Goal: Register for event/course

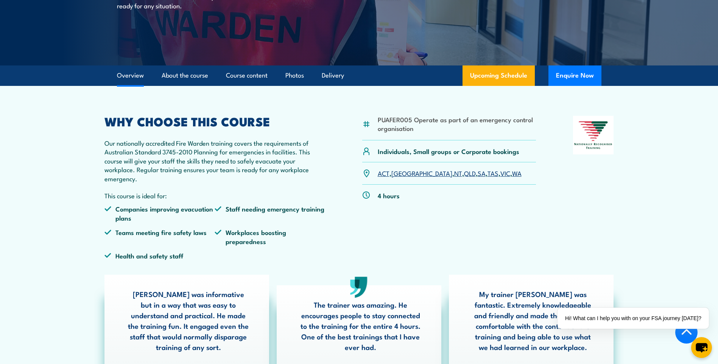
scroll to position [38, 0]
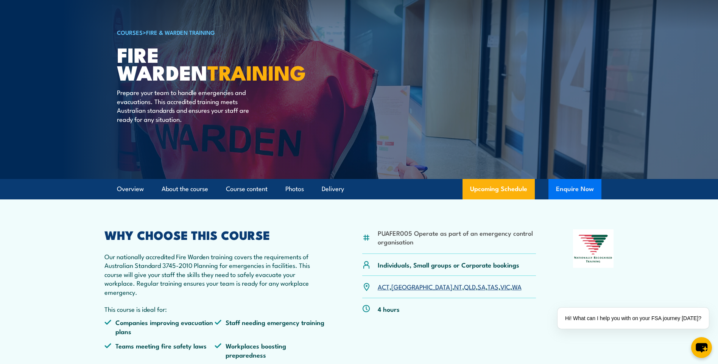
click at [577, 187] on button "Enquire Now" at bounding box center [575, 189] width 53 height 20
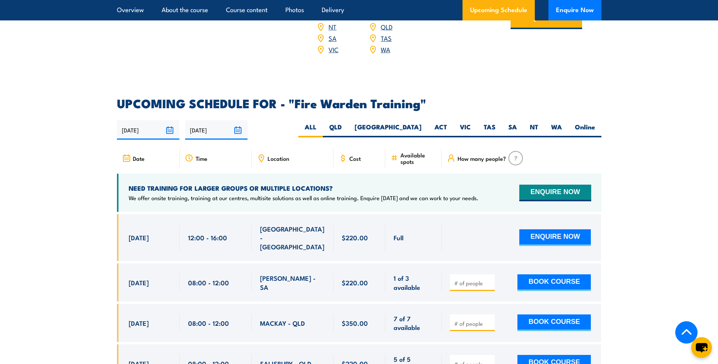
scroll to position [1326, 0]
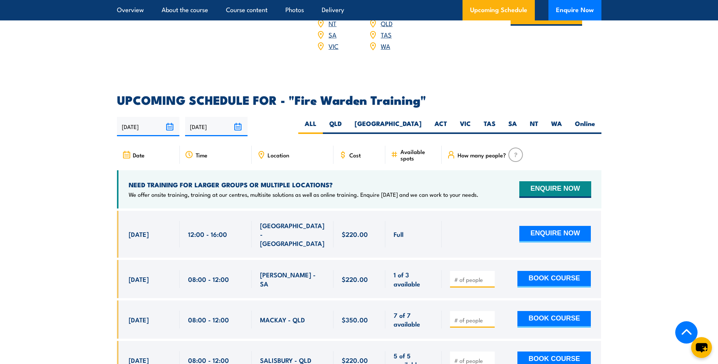
click at [423, 94] on h2 "UPCOMING SCHEDULE FOR - "Fire Warden Training"" at bounding box center [359, 99] width 485 height 11
click at [412, 94] on h2 "UPCOMING SCHEDULE FOR - "Fire Warden Training"" at bounding box center [359, 99] width 485 height 11
drag, startPoint x: 412, startPoint y: 92, endPoint x: 346, endPoint y: 92, distance: 65.9
click at [346, 94] on h2 "UPCOMING SCHEDULE FOR - "Fire Warden Training"" at bounding box center [359, 99] width 485 height 11
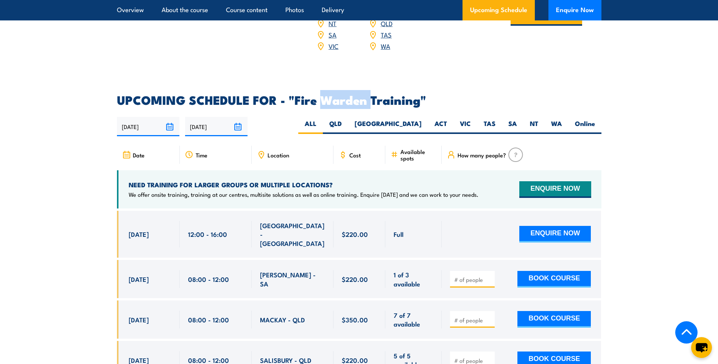
click at [346, 94] on h2 "UPCOMING SCHEDULE FOR - "Fire Warden Training"" at bounding box center [359, 99] width 485 height 11
drag, startPoint x: 346, startPoint y: 92, endPoint x: 308, endPoint y: 87, distance: 37.9
click at [308, 94] on h2 "UPCOMING SCHEDULE FOR - "Fire Warden Training"" at bounding box center [359, 99] width 485 height 11
drag, startPoint x: 308, startPoint y: 87, endPoint x: 344, endPoint y: 88, distance: 35.3
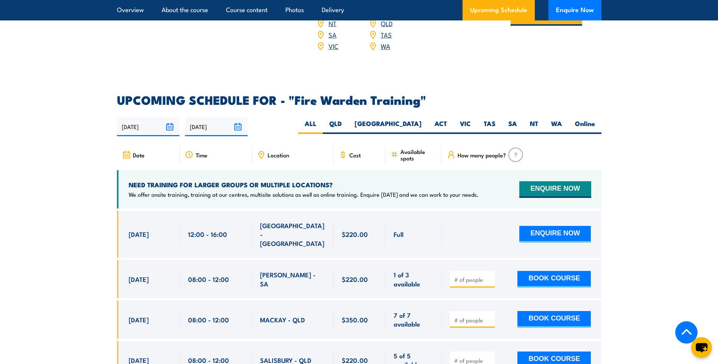
click at [344, 94] on h2 "UPCOMING SCHEDULE FOR - "Fire Warden Training"" at bounding box center [359, 99] width 485 height 11
drag, startPoint x: 344, startPoint y: 88, endPoint x: 387, endPoint y: 88, distance: 43.6
click at [387, 94] on h2 "UPCOMING SCHEDULE FOR - "Fire Warden Training"" at bounding box center [359, 99] width 485 height 11
click at [350, 94] on h2 "UPCOMING SCHEDULE FOR - "Fire Warden Training"" at bounding box center [359, 99] width 485 height 11
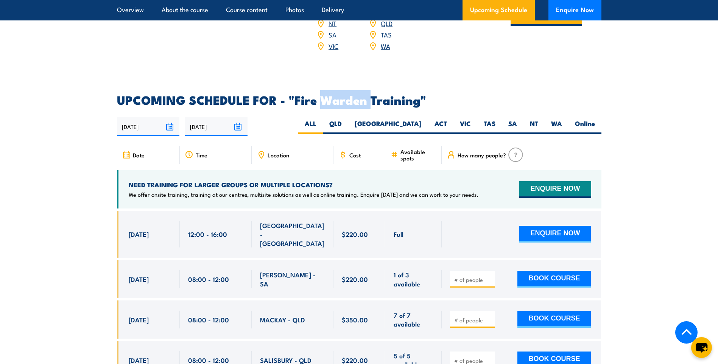
click at [350, 94] on h2 "UPCOMING SCHEDULE FOR - "Fire Warden Training"" at bounding box center [359, 99] width 485 height 11
drag, startPoint x: 350, startPoint y: 89, endPoint x: 304, endPoint y: 91, distance: 46.3
click at [304, 94] on h2 "UPCOMING SCHEDULE FOR - "Fire Warden Training"" at bounding box center [359, 99] width 485 height 11
drag, startPoint x: 304, startPoint y: 91, endPoint x: 354, endPoint y: 91, distance: 49.6
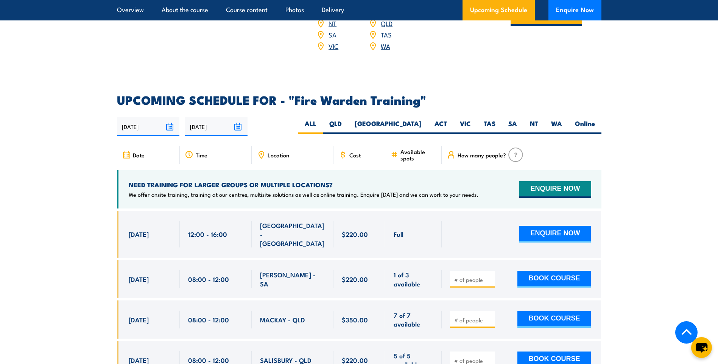
click at [354, 94] on h2 "UPCOMING SCHEDULE FOR - "Fire Warden Training"" at bounding box center [359, 99] width 485 height 11
drag, startPoint x: 354, startPoint y: 91, endPoint x: 398, endPoint y: 84, distance: 44.5
click at [398, 94] on h2 "UPCOMING SCHEDULE FOR - "Fire Warden Training"" at bounding box center [359, 99] width 485 height 11
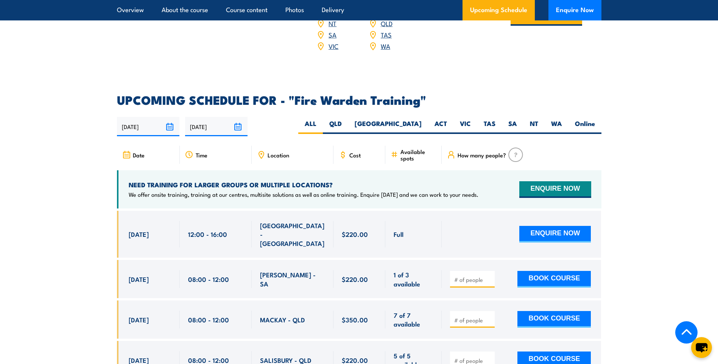
drag, startPoint x: 398, startPoint y: 84, endPoint x: 353, endPoint y: 91, distance: 44.8
click at [353, 94] on h2 "UPCOMING SCHEDULE FOR - "Fire Warden Training"" at bounding box center [359, 99] width 485 height 11
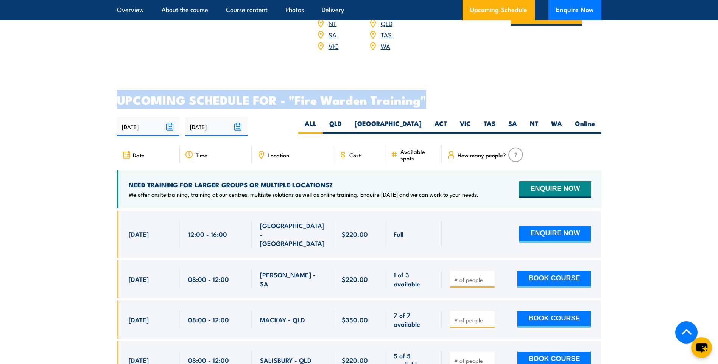
drag, startPoint x: 353, startPoint y: 91, endPoint x: 304, endPoint y: 89, distance: 49.3
click at [304, 94] on h2 "UPCOMING SCHEDULE FOR - "Fire Warden Training"" at bounding box center [359, 99] width 485 height 11
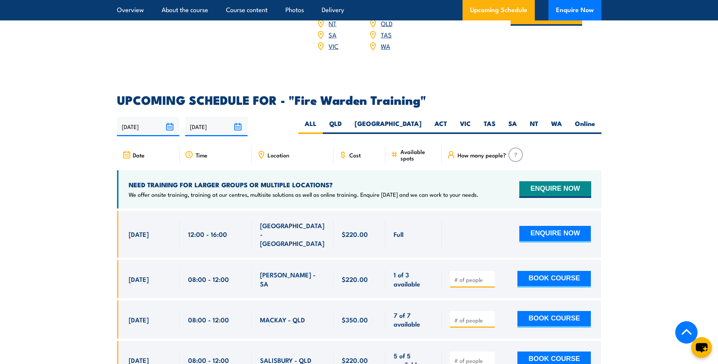
click at [375, 94] on h2 "UPCOMING SCHEDULE FOR - "Fire Warden Training"" at bounding box center [359, 99] width 485 height 11
drag, startPoint x: 375, startPoint y: 84, endPoint x: 368, endPoint y: 88, distance: 8.5
click at [368, 94] on h2 "UPCOMING SCHEDULE FOR - "Fire Warden Training"" at bounding box center [359, 99] width 485 height 11
click at [263, 11] on link "Course content" at bounding box center [247, 10] width 42 height 20
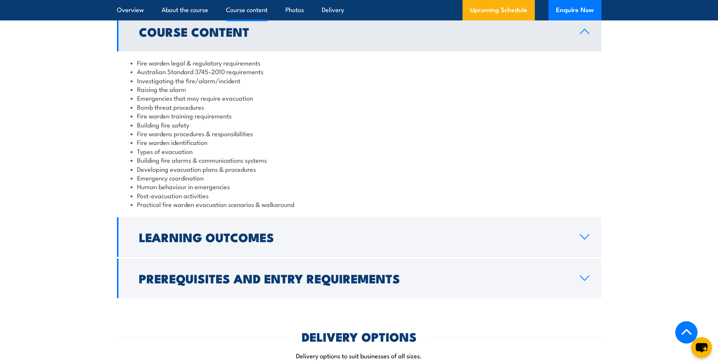
scroll to position [750, 0]
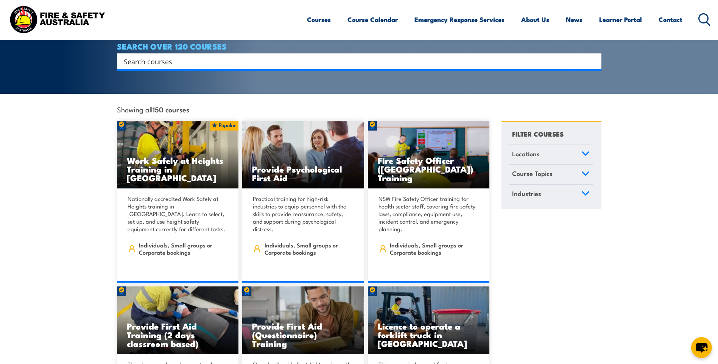
scroll to position [76, 0]
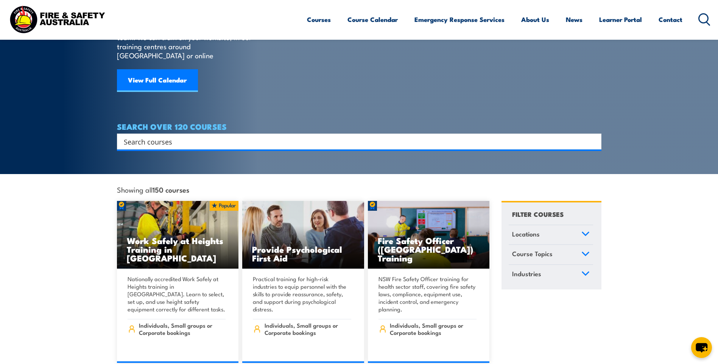
click at [251, 136] on input "Search input" at bounding box center [354, 141] width 461 height 11
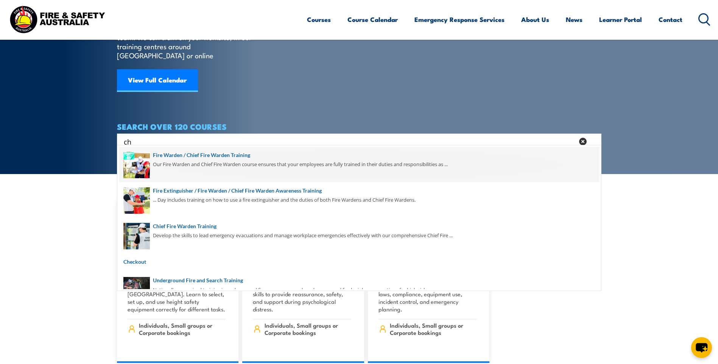
type input "ch"
click at [259, 151] on span at bounding box center [359, 165] width 480 height 36
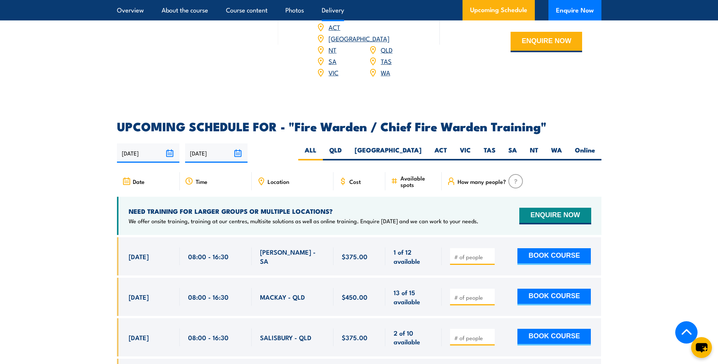
scroll to position [1288, 0]
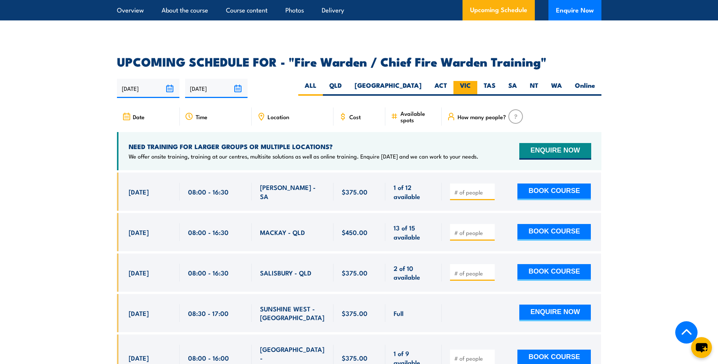
click at [468, 87] on label "VIC" at bounding box center [466, 88] width 24 height 15
click at [471, 86] on input "VIC" at bounding box center [473, 83] width 5 height 5
radio input "true"
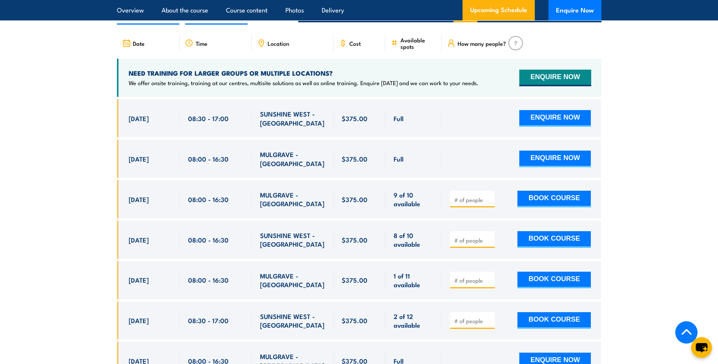
scroll to position [1379, 0]
